Goal: Find specific page/section: Find specific page/section

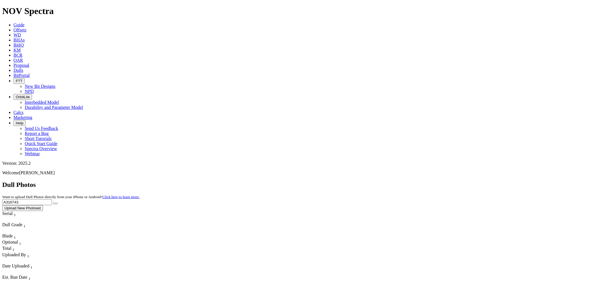
click at [52, 199] on input "A316743" at bounding box center [27, 202] width 50 height 6
drag, startPoint x: 491, startPoint y: 25, endPoint x: 423, endPoint y: 21, distance: 67.8
click at [423, 181] on div "Dull Photos Want to upload Dull Photos directly from your iPhone or Android? Cl…" at bounding box center [299, 196] width 595 height 30
type input "A314217"
click at [53, 203] on button "submit" at bounding box center [55, 204] width 4 height 2
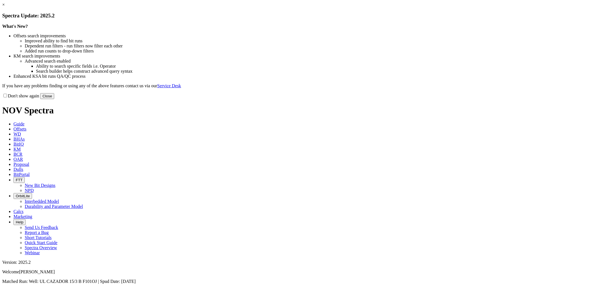
click at [54, 99] on button "Close" at bounding box center [47, 96] width 14 height 6
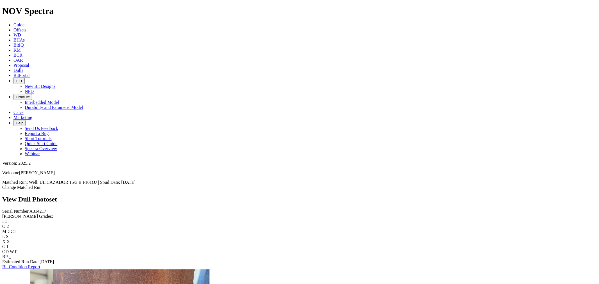
scroll to position [125, 0]
